Goal: Task Accomplishment & Management: Complete application form

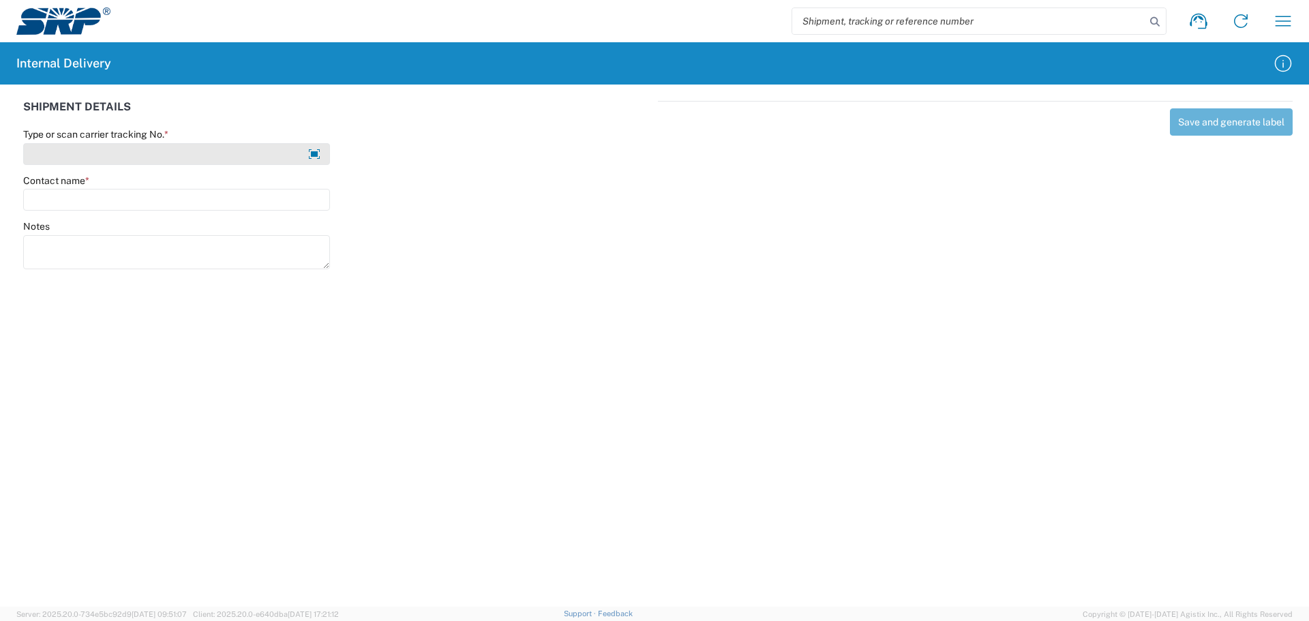
click at [38, 149] on input "Type or scan carrier tracking No. *" at bounding box center [176, 154] width 307 height 22
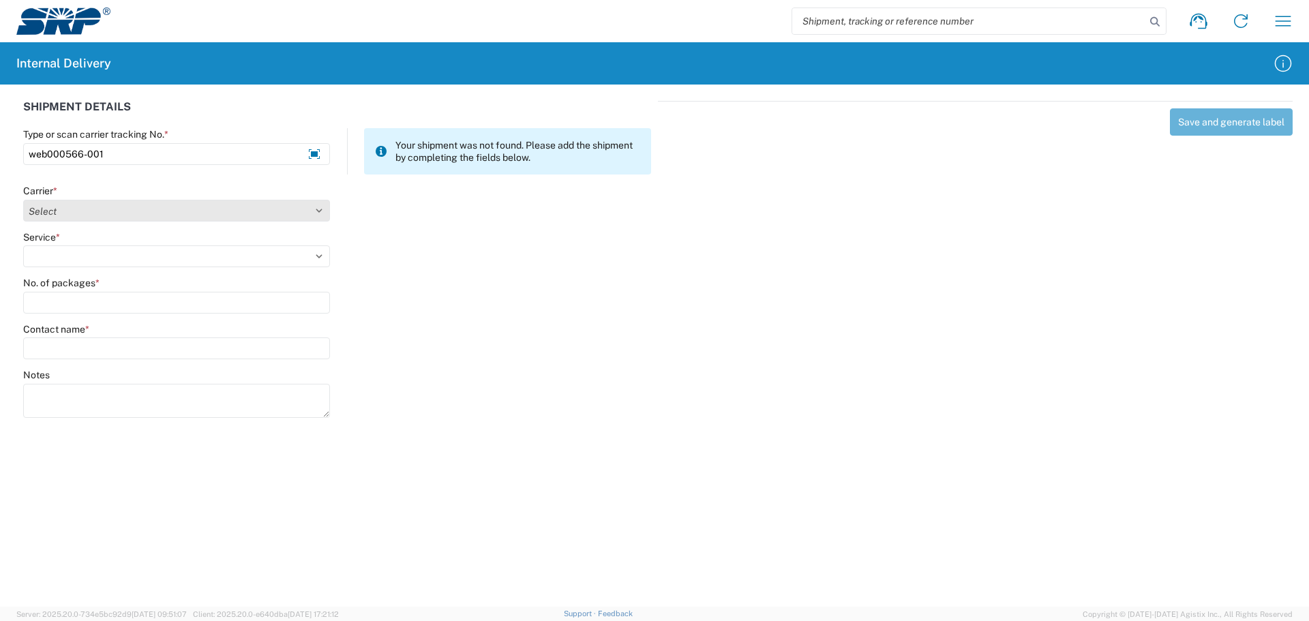
type input "web000566-001"
click at [65, 211] on select "Select Amazon Logistics ATI Trucking BC Dimerco Logistics Empire Southwest FedE…" at bounding box center [176, 211] width 307 height 22
select select "18714"
click at [23, 200] on select "Select Amazon Logistics ATI Trucking BC Dimerco Logistics Empire Southwest FedE…" at bounding box center [176, 211] width 307 height 22
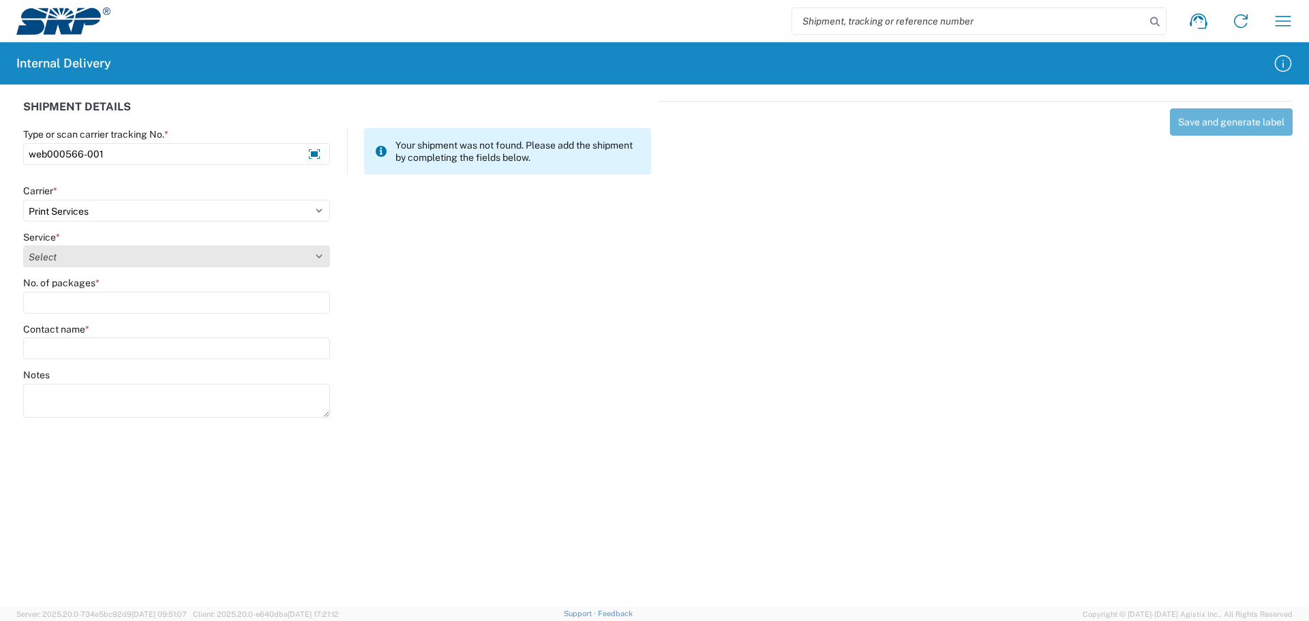
click at [99, 253] on select "Select Ground Inter-office" at bounding box center [176, 256] width 307 height 22
select select "35764"
click at [23, 245] on select "Select Ground Inter-office" at bounding box center [176, 256] width 307 height 22
click at [100, 305] on input "No. of packages *" at bounding box center [176, 303] width 307 height 22
type input "1"
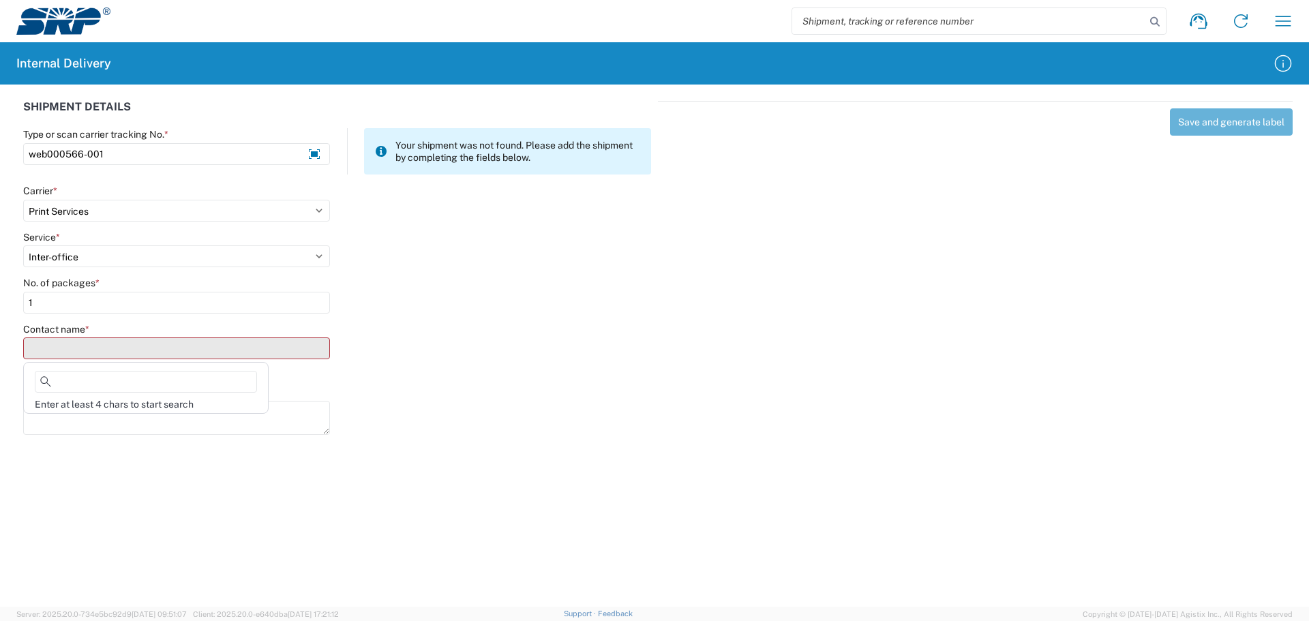
click at [78, 350] on input "Contact name *" at bounding box center [176, 349] width 307 height 22
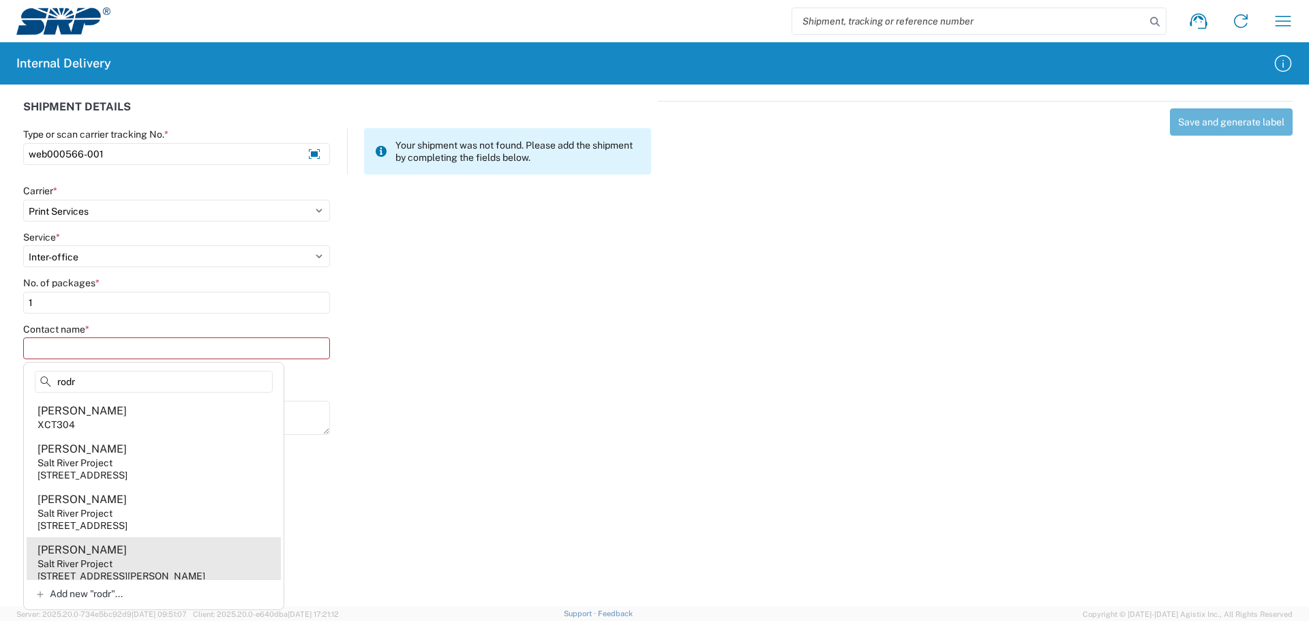
type input "rodr"
click at [96, 556] on div "Theresa Rodriguez" at bounding box center [82, 550] width 89 height 15
type input "Theresa Rodriguez"
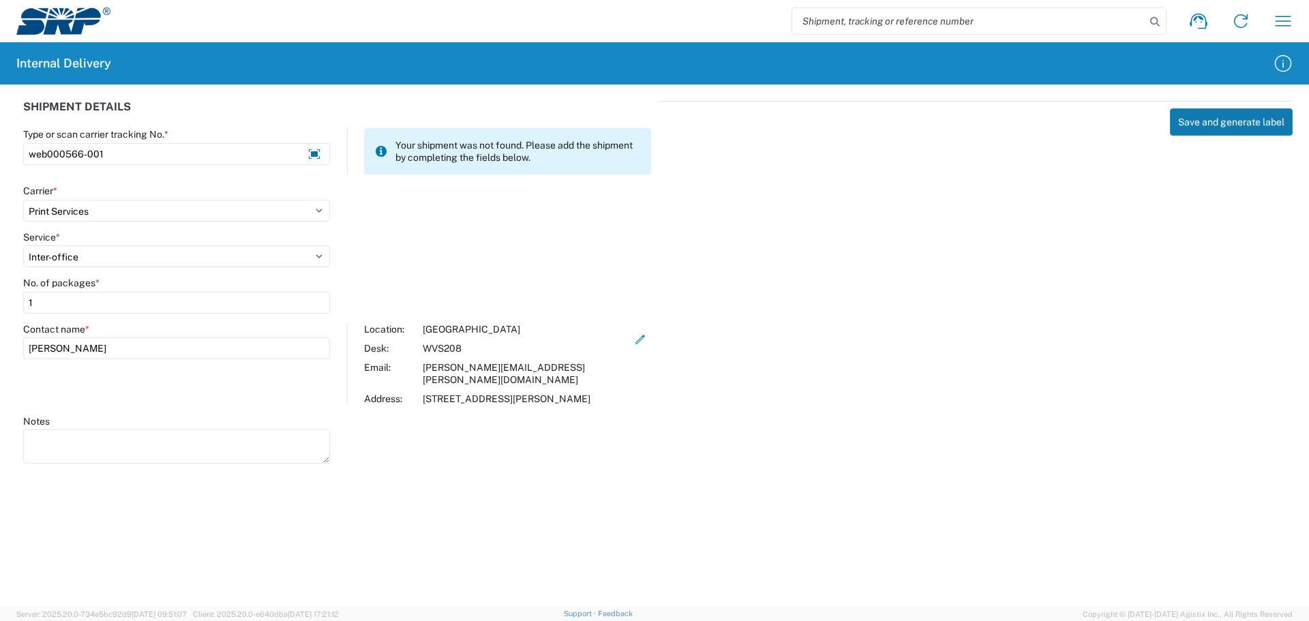
click at [1204, 123] on button "Save and generate label" at bounding box center [1231, 121] width 123 height 27
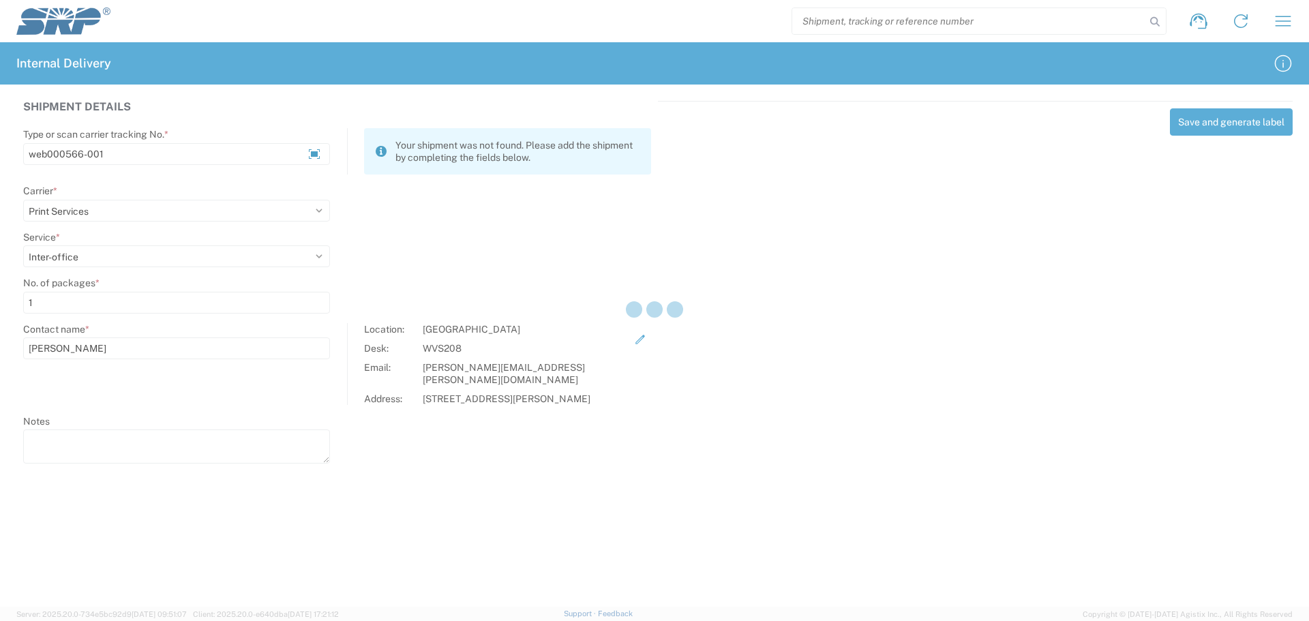
select select
